Goal: Communication & Community: Answer question/provide support

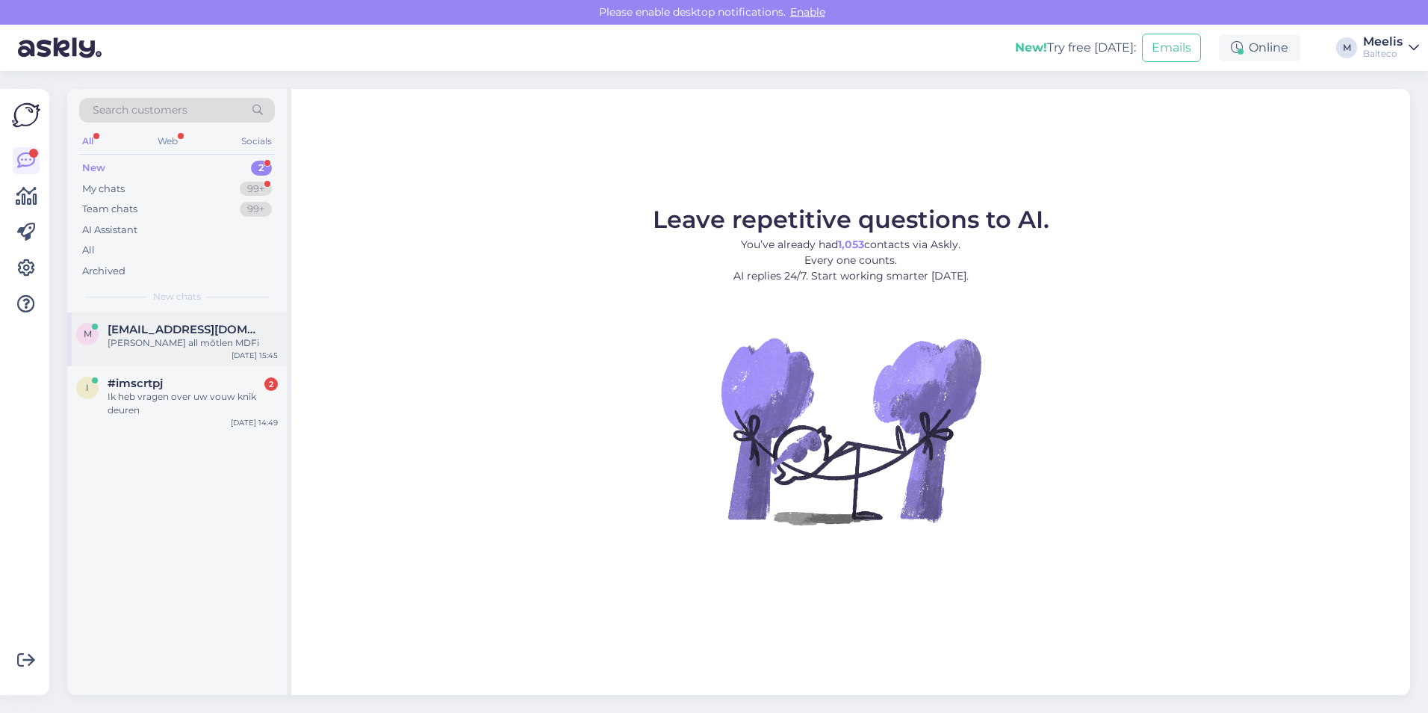
click at [148, 340] on div "[PERSON_NAME] all mõtlen MDFi" at bounding box center [193, 342] width 170 height 13
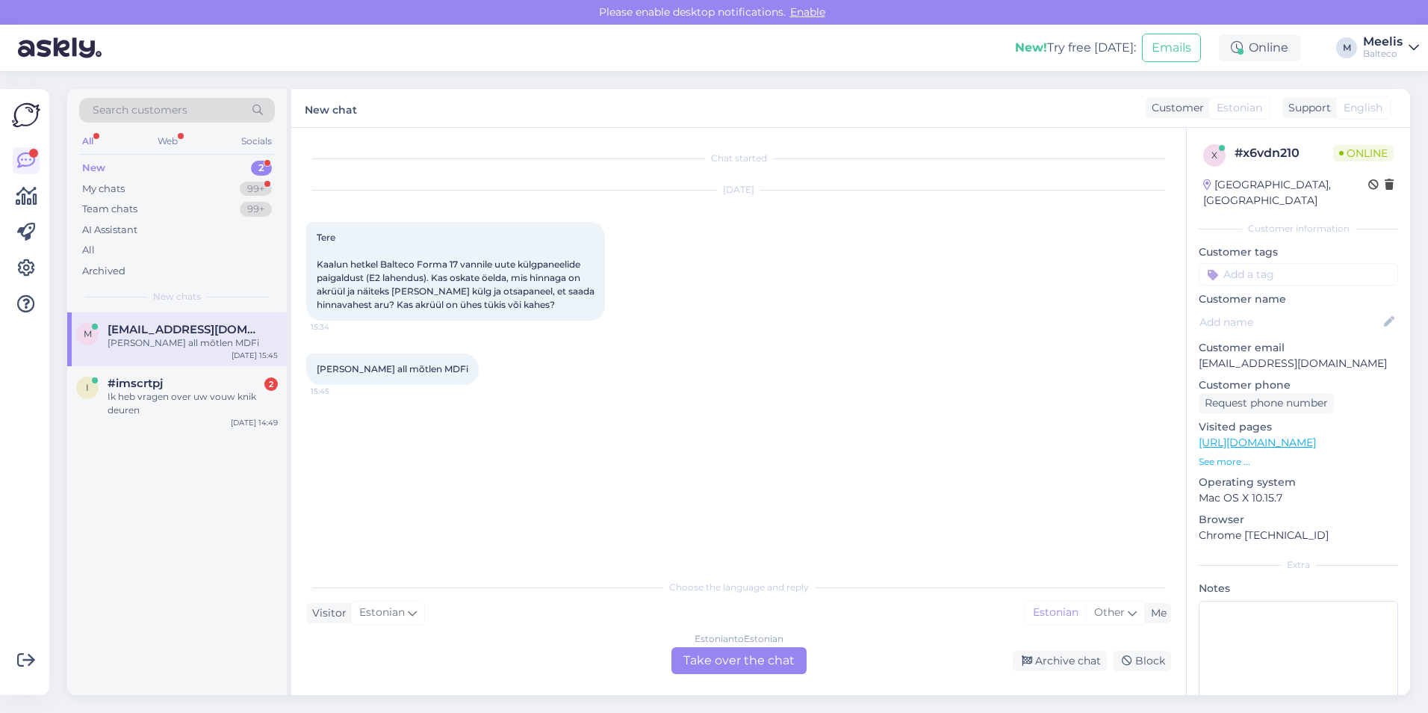
click at [699, 664] on div "Estonian to Estonian Take over the chat" at bounding box center [739, 660] width 135 height 27
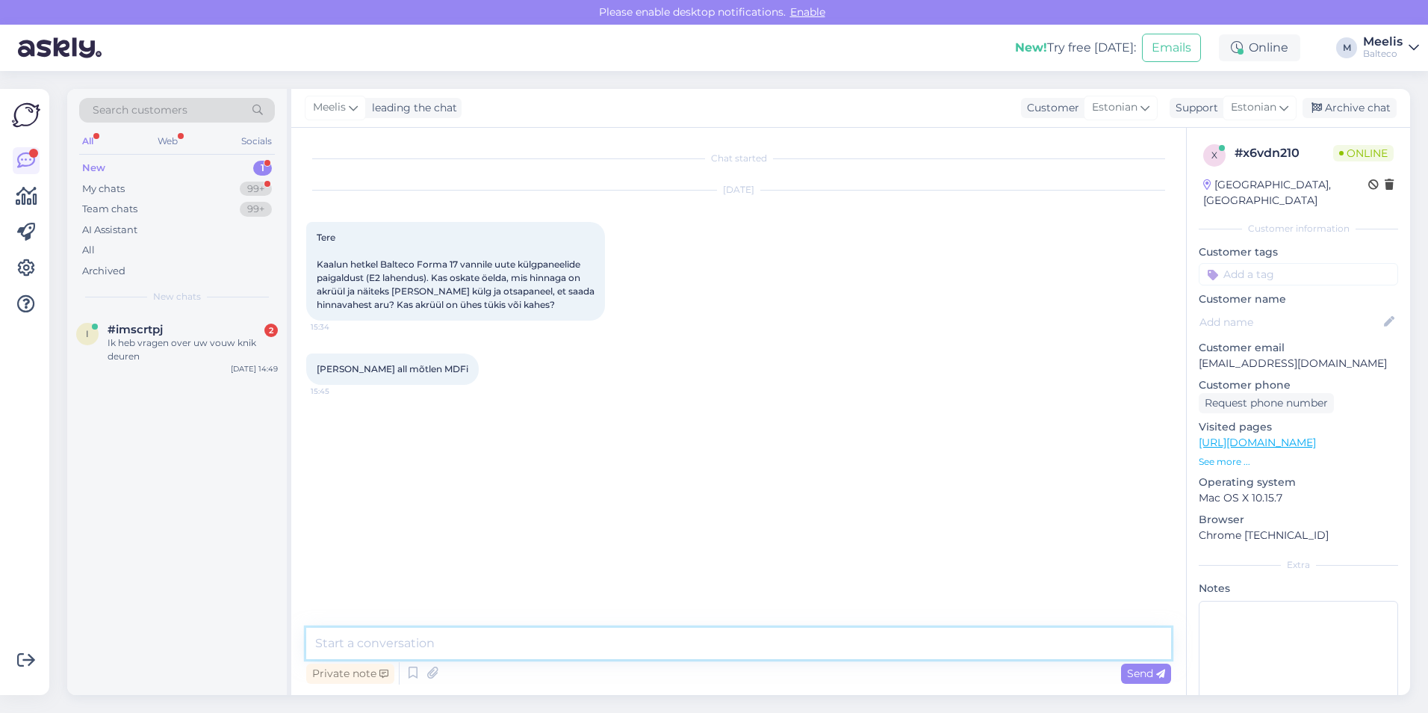
click at [584, 639] on textarea at bounding box center [738, 643] width 865 height 31
type textarea "Tere, akrüül L-paneel( ühestükis) hind 152 eur, MDF paneel 391 eur"
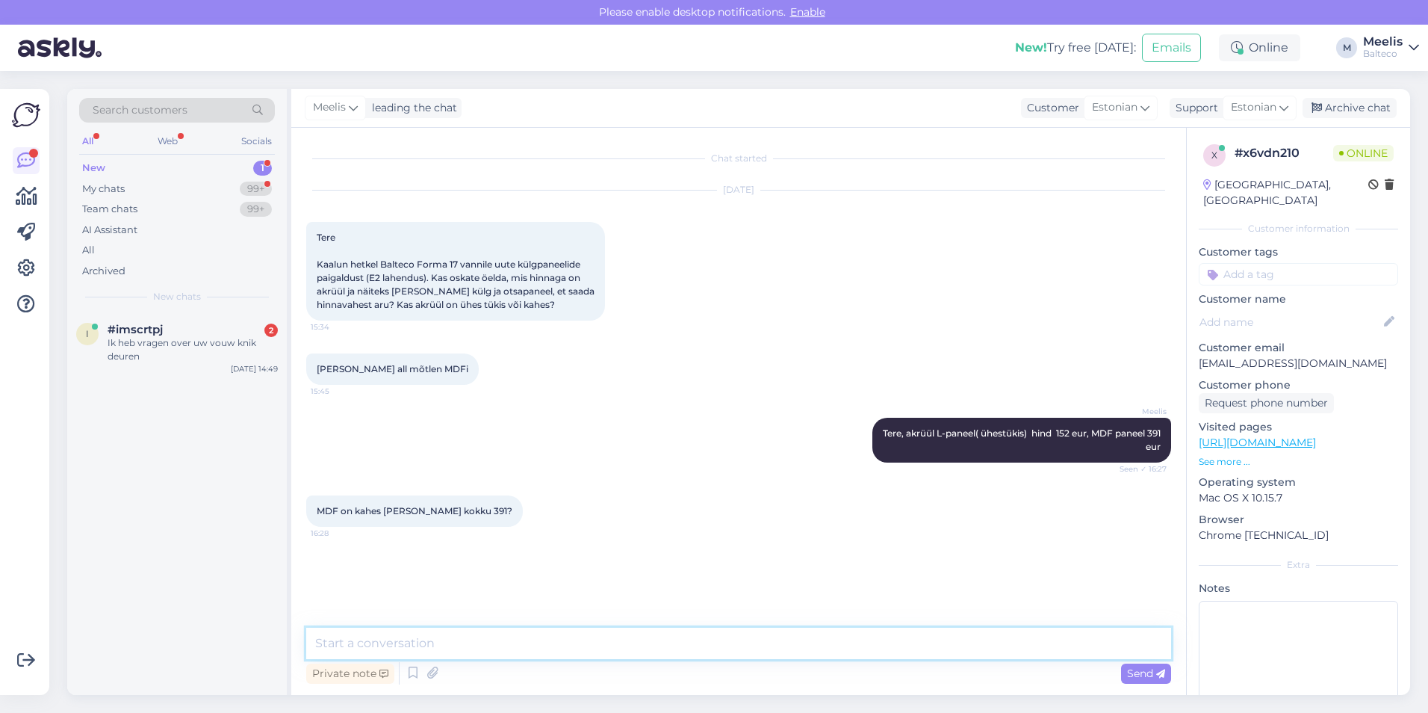
click at [516, 631] on textarea at bounding box center [738, 643] width 865 height 31
type textarea "tere, täpselt nii. MDF PUHUL peab vaatama, et see mahuks vanni [PERSON_NAME] ak…"
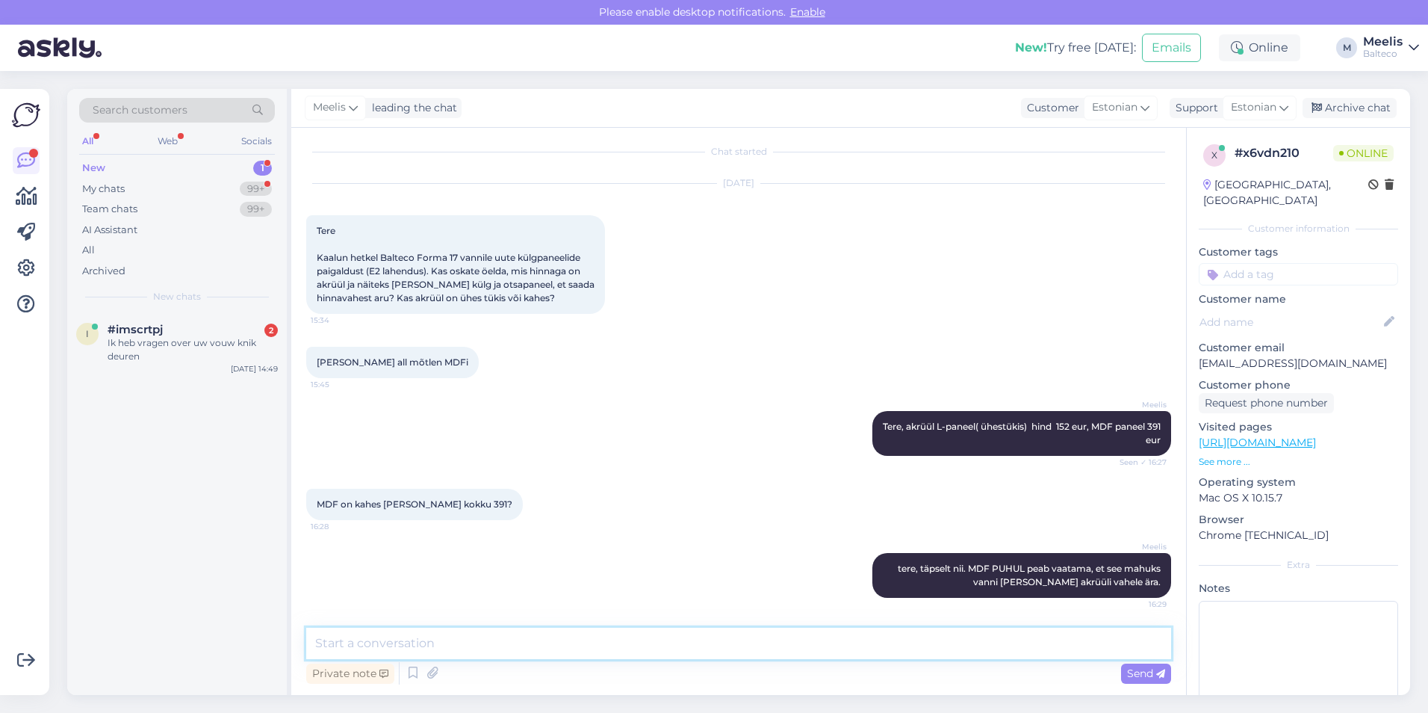
click at [1033, 651] on textarea at bounding box center [738, 643] width 865 height 31
type textarea "ehk ülevalt äärest peab mõõtma [PERSON_NAME] akrüüli [PERSON_NAME]"
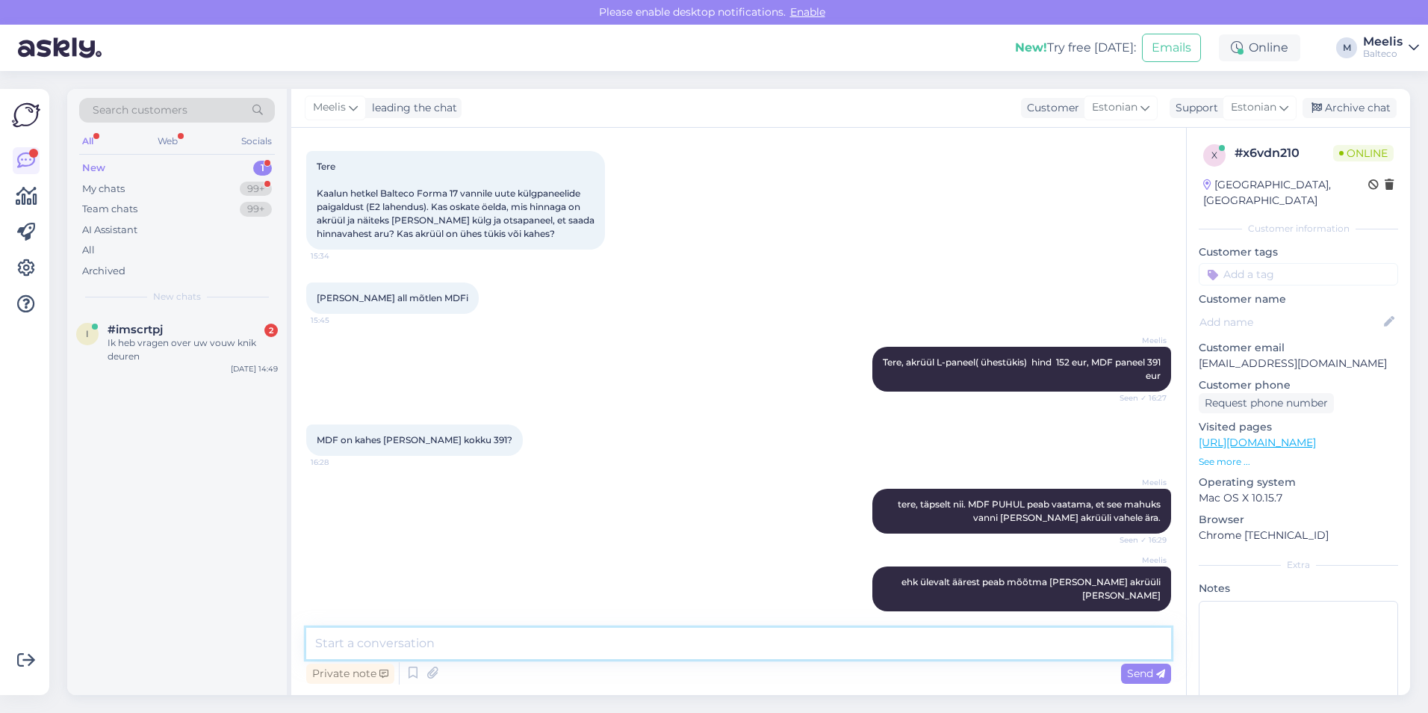
scroll to position [135, 0]
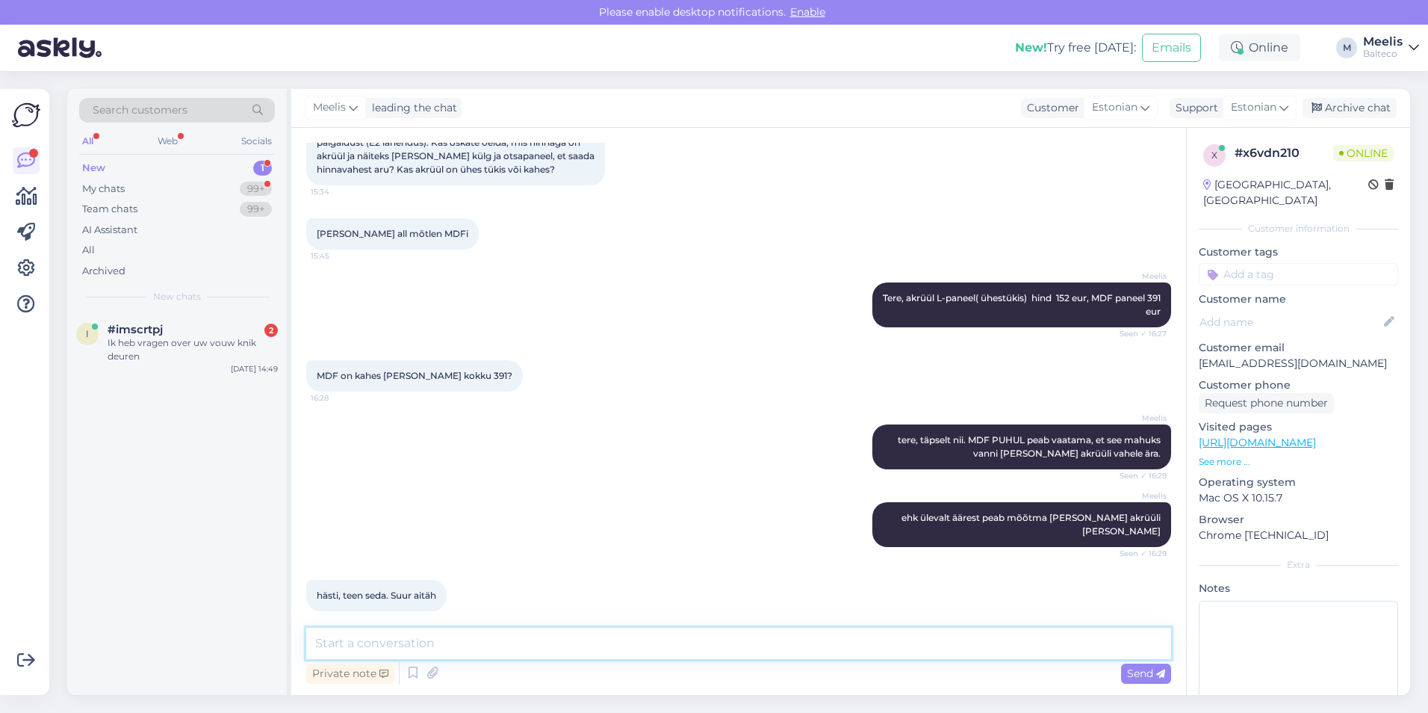
click at [529, 654] on textarea at bounding box center [738, 643] width 865 height 31
type textarea "T"
type textarea "Palun. Kõike head"
